Goal: Information Seeking & Learning: Learn about a topic

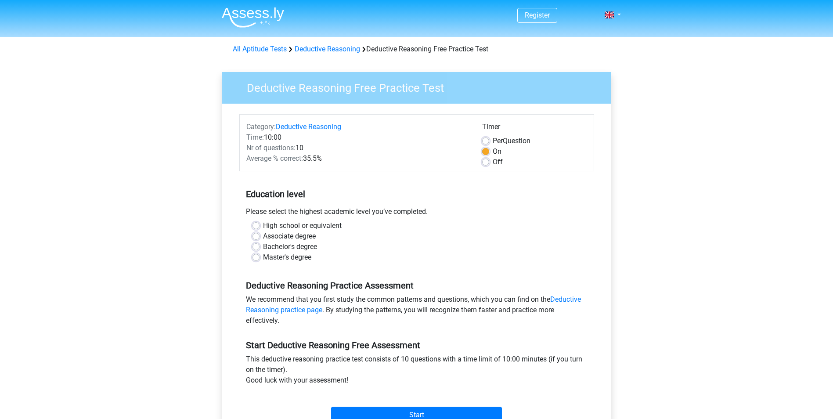
click at [674, 256] on div "Register Nederlands English" at bounding box center [416, 347] width 833 height 694
click at [490, 162] on div "Off" at bounding box center [534, 162] width 105 height 11
click at [493, 162] on label "Off" at bounding box center [498, 162] width 10 height 11
click at [486, 162] on input "Off" at bounding box center [485, 161] width 7 height 9
radio input "true"
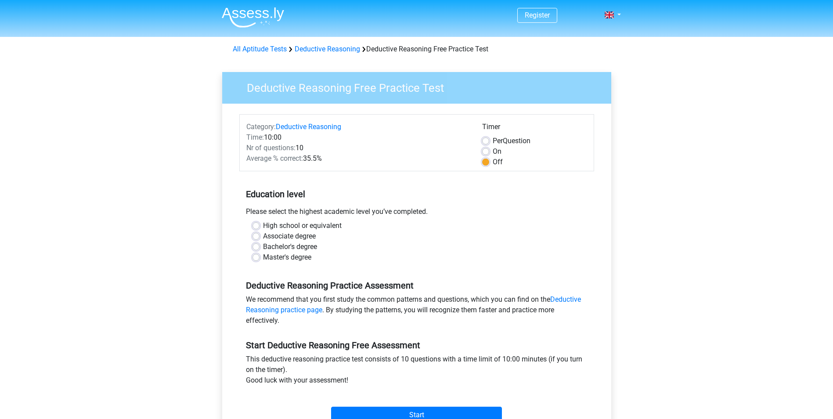
click at [493, 139] on label "Per Question" at bounding box center [512, 141] width 38 height 11
click at [486, 139] on input "Per Question" at bounding box center [485, 140] width 7 height 9
radio input "true"
click at [263, 257] on label "Master's degree" at bounding box center [287, 257] width 48 height 11
click at [255, 257] on input "Master's degree" at bounding box center [255, 256] width 7 height 9
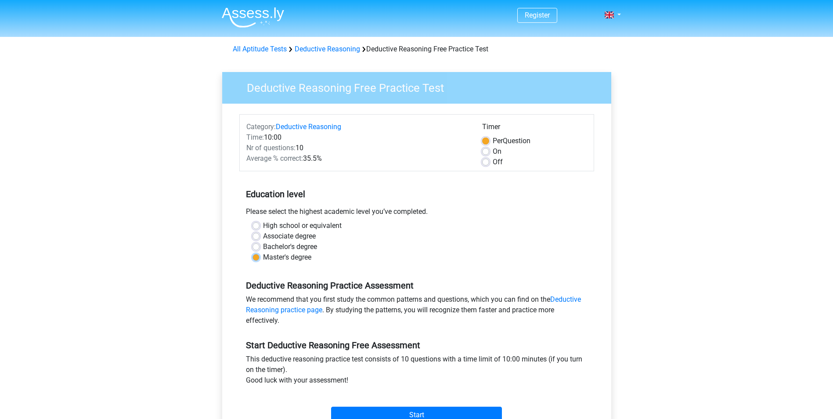
radio input "true"
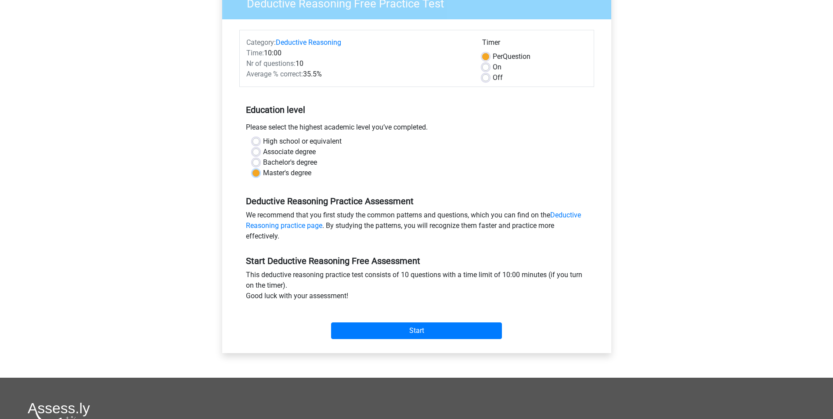
scroll to position [88, 0]
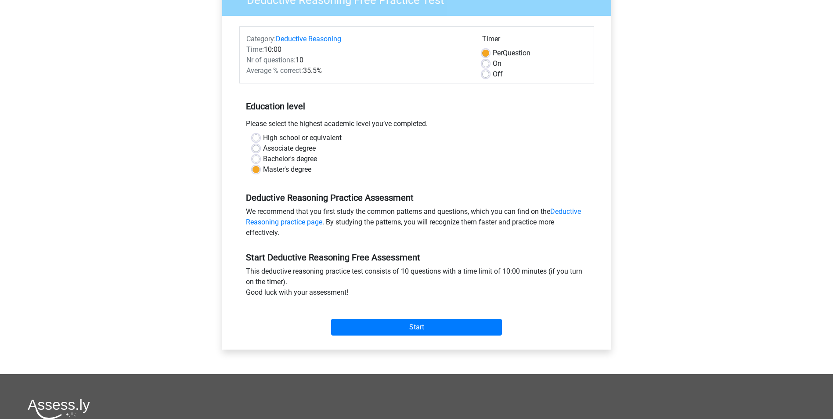
click at [493, 76] on label "Off" at bounding box center [498, 74] width 10 height 11
click at [483, 76] on input "Off" at bounding box center [485, 73] width 7 height 9
radio input "true"
click at [423, 322] on input "Start" at bounding box center [416, 327] width 171 height 17
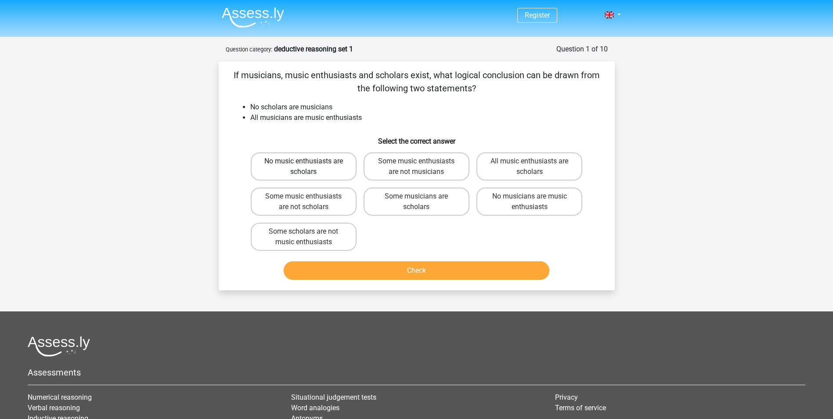
click at [339, 167] on label "No music enthusiasts are scholars" at bounding box center [304, 166] width 106 height 28
click at [309, 167] on input "No music enthusiasts are scholars" at bounding box center [306, 164] width 6 height 6
radio input "true"
click at [410, 165] on label "Some music enthusiasts are not musicians" at bounding box center [416, 166] width 106 height 28
click at [416, 165] on input "Some music enthusiasts are not musicians" at bounding box center [419, 164] width 6 height 6
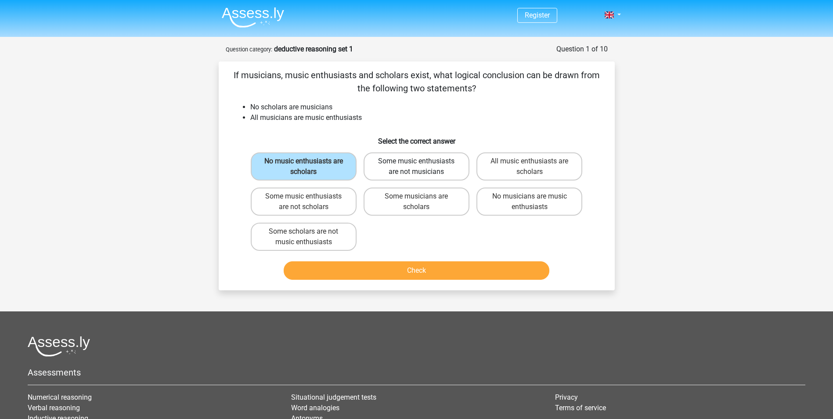
radio input "true"
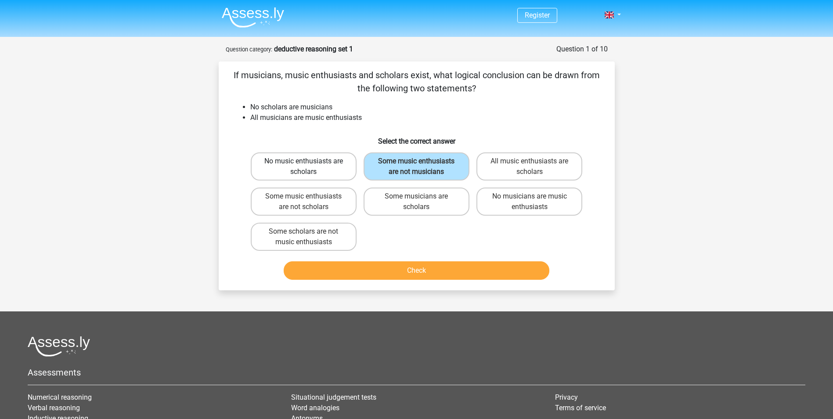
click at [326, 167] on label "No music enthusiasts are scholars" at bounding box center [304, 166] width 106 height 28
click at [309, 167] on input "No music enthusiasts are scholars" at bounding box center [306, 164] width 6 height 6
radio input "true"
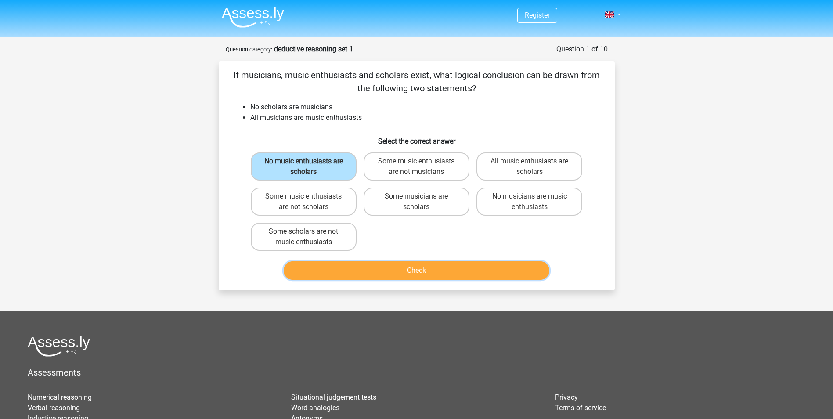
click at [433, 272] on button "Check" at bounding box center [417, 270] width 266 height 18
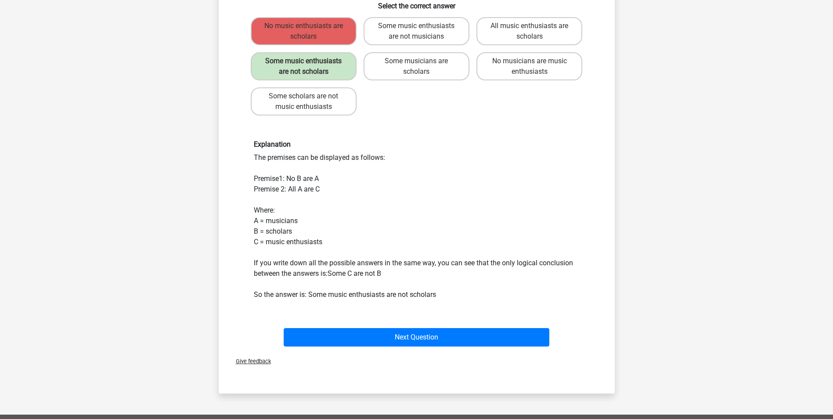
scroll to position [263, 0]
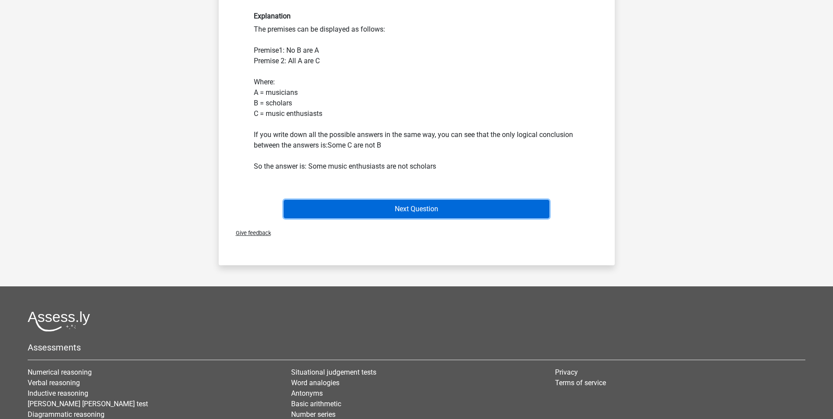
click at [417, 212] on button "Next Question" at bounding box center [417, 209] width 266 height 18
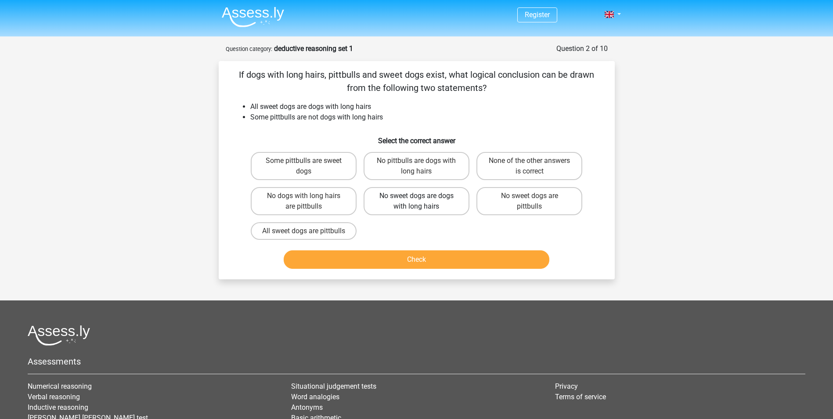
scroll to position [0, 0]
click at [303, 167] on label "Some pittbulls are sweet dogs" at bounding box center [304, 166] width 106 height 28
click at [303, 167] on input "Some pittbulls are sweet dogs" at bounding box center [306, 164] width 6 height 6
radio input "true"
click at [409, 269] on button "Check" at bounding box center [417, 260] width 266 height 18
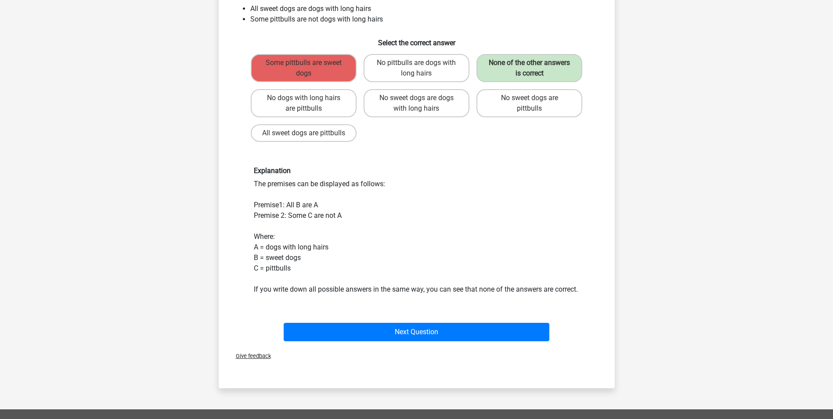
scroll to position [176, 0]
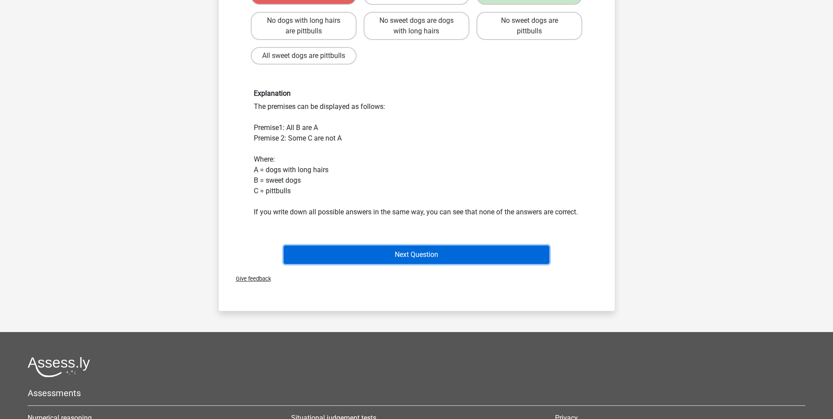
click at [431, 264] on button "Next Question" at bounding box center [417, 254] width 266 height 18
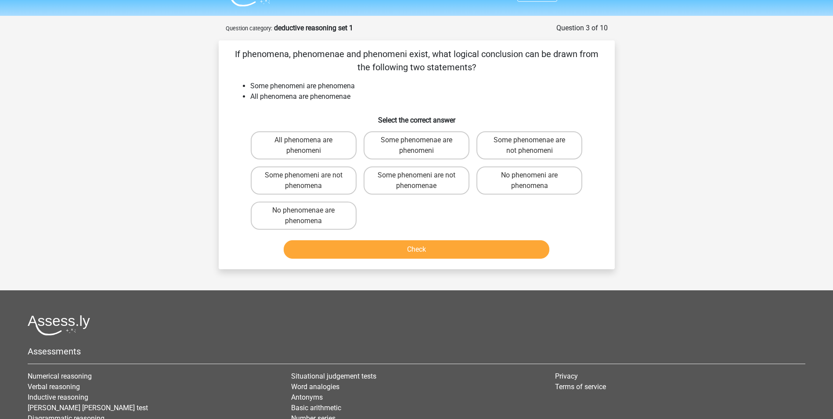
scroll to position [0, 0]
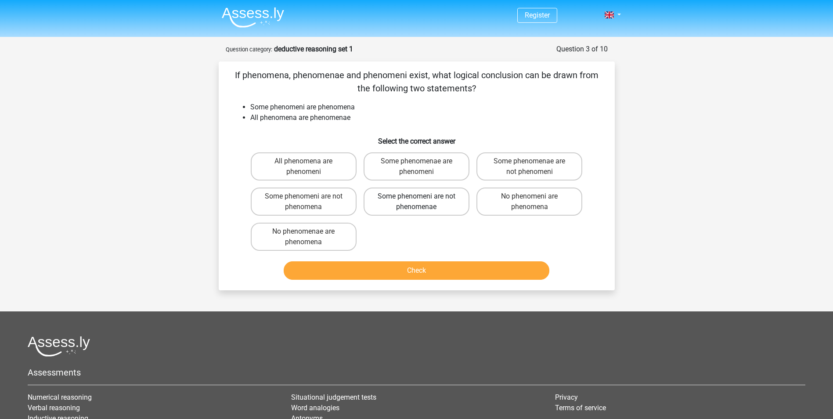
click at [423, 208] on label "Some phenomeni are not phenomenae" at bounding box center [416, 201] width 106 height 28
click at [422, 202] on input "Some phenomeni are not phenomenae" at bounding box center [419, 199] width 6 height 6
radio input "true"
click at [407, 270] on button "Check" at bounding box center [417, 270] width 266 height 18
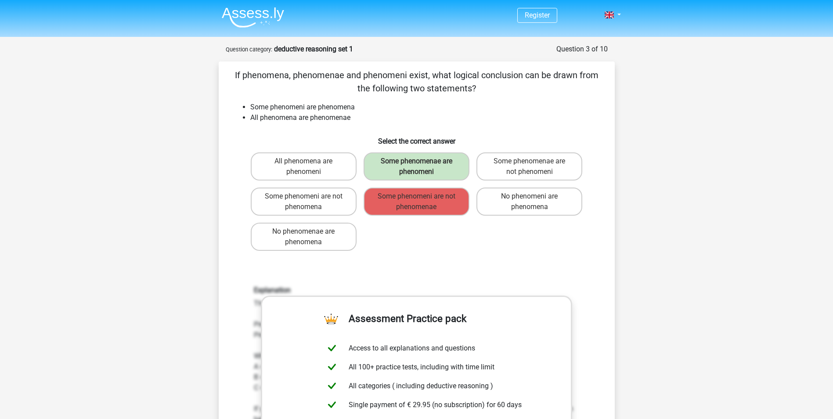
click at [458, 253] on div "All phenomena are phenomeni Some phenomenae are phenomeni Some phenomenae are n…" at bounding box center [416, 201] width 339 height 105
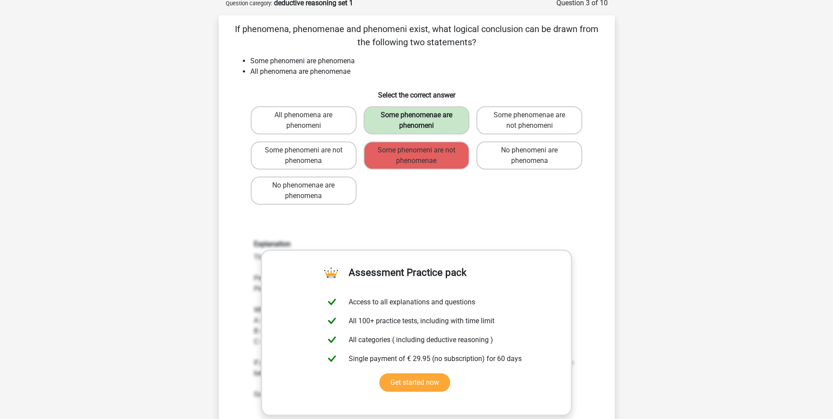
scroll to position [132, 0]
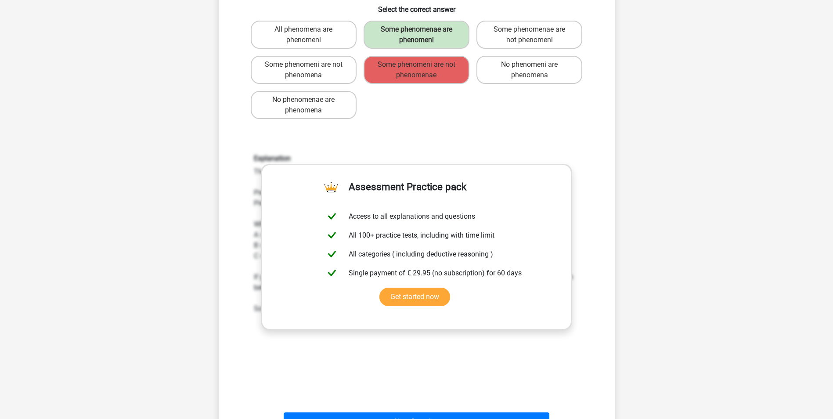
click at [548, 104] on div "All phenomena are phenomeni Some phenomenae are phenomeni Some phenomenae are n…" at bounding box center [416, 69] width 339 height 105
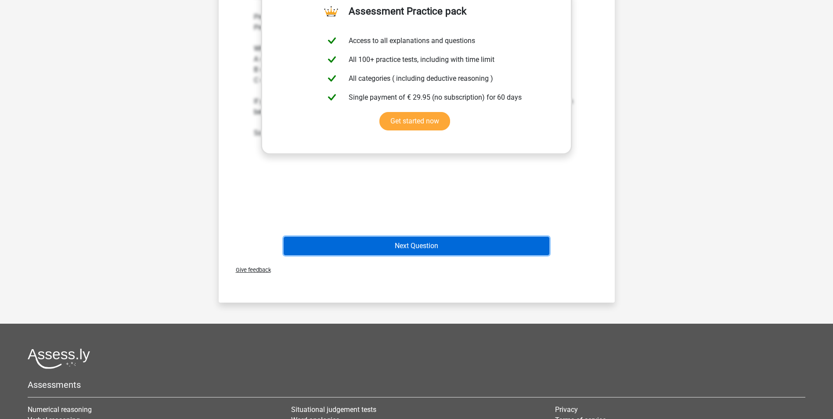
click at [403, 244] on button "Next Question" at bounding box center [417, 246] width 266 height 18
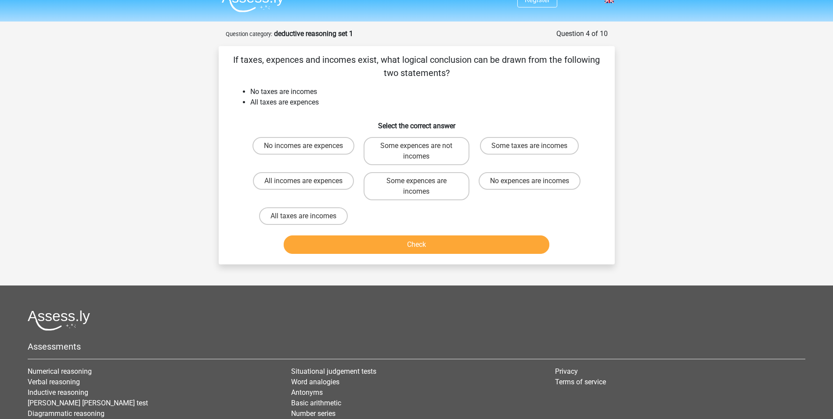
scroll to position [0, 0]
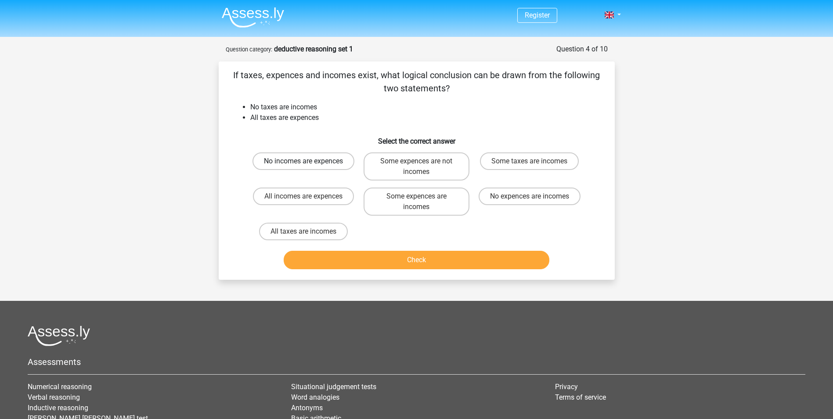
click at [325, 161] on label "No incomes are expences" at bounding box center [303, 161] width 102 height 18
click at [309, 161] on input "No incomes are expences" at bounding box center [306, 164] width 6 height 6
radio input "true"
click at [381, 263] on button "Check" at bounding box center [417, 260] width 266 height 18
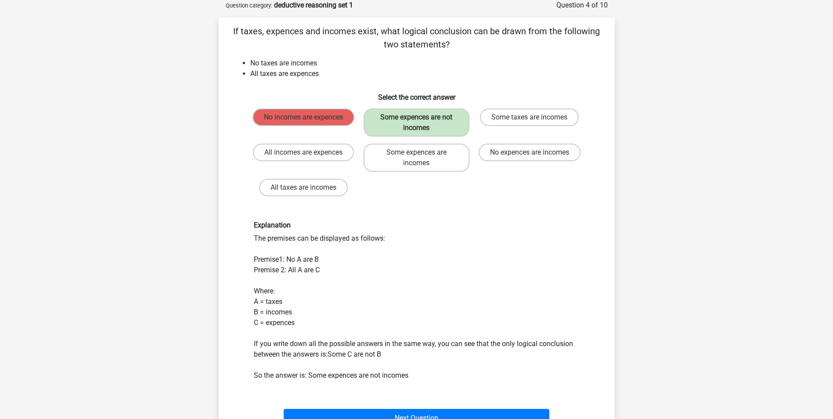
scroll to position [132, 0]
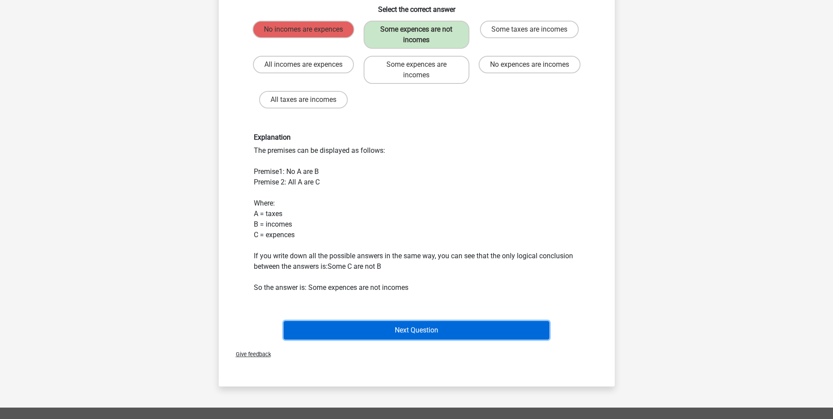
click at [395, 329] on button "Next Question" at bounding box center [417, 330] width 266 height 18
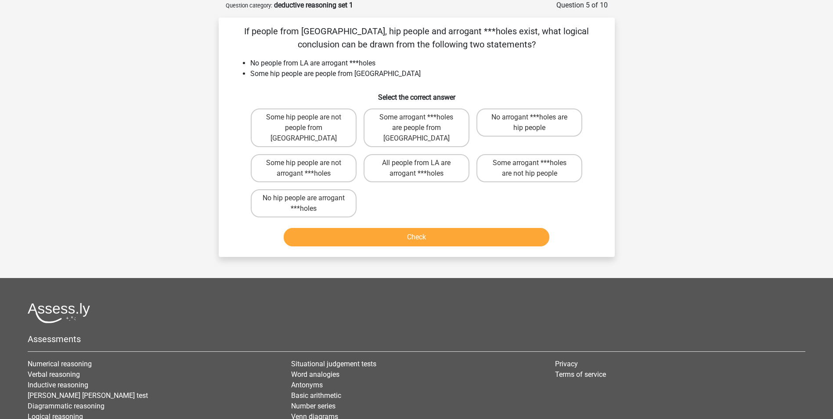
scroll to position [0, 0]
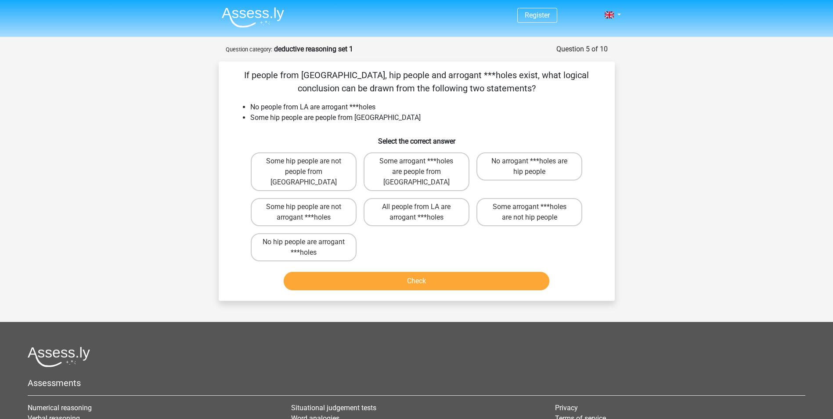
click at [406, 272] on button "Check" at bounding box center [417, 281] width 266 height 18
click at [405, 246] on div "Some hip people are not people from LA Some arrogant ***holes are people from L…" at bounding box center [416, 207] width 339 height 116
